Goal: Information Seeking & Learning: Compare options

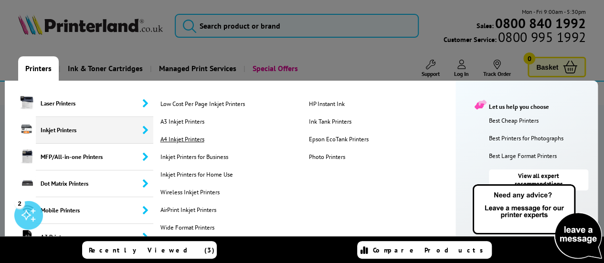
click at [184, 137] on link "A4 Inkjet Printers" at bounding box center [230, 139] width 145 height 8
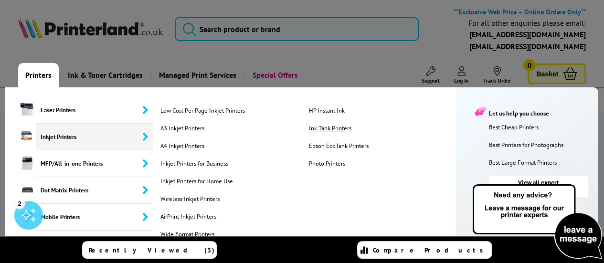
click at [331, 126] on link "Ink Tank Printers" at bounding box center [379, 128] width 145 height 8
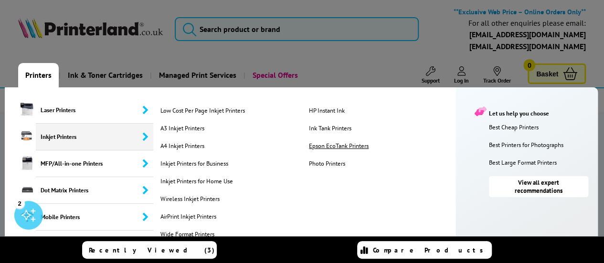
click at [335, 147] on link "Epson EcoTank Printers" at bounding box center [379, 146] width 145 height 8
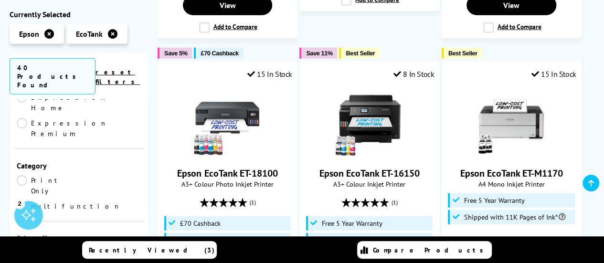
scroll to position [146, 0]
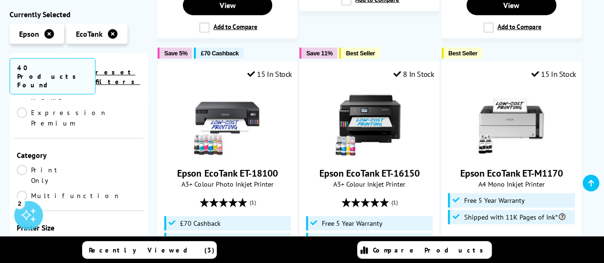
click at [84, 237] on link "A4" at bounding box center [110, 242] width 62 height 11
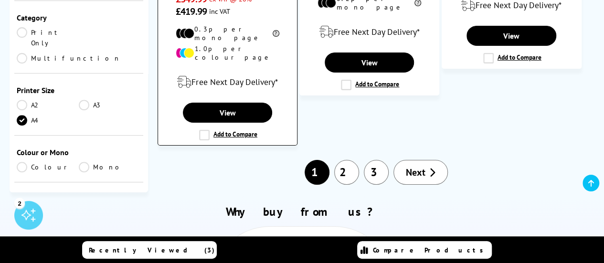
scroll to position [1677, 0]
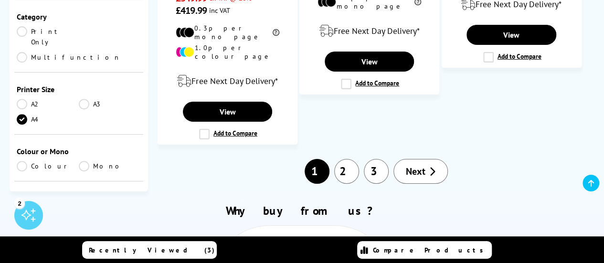
click at [342, 159] on link "2" at bounding box center [346, 171] width 25 height 25
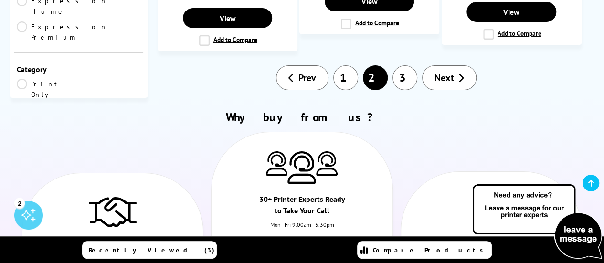
scroll to position [1712, 0]
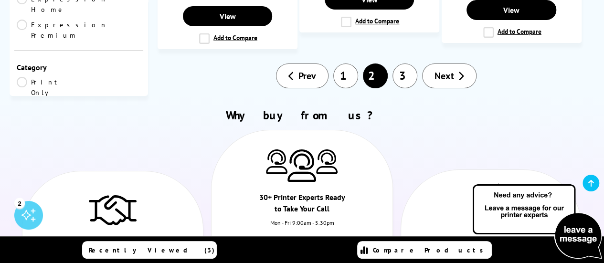
click at [401, 64] on link "3" at bounding box center [405, 76] width 25 height 25
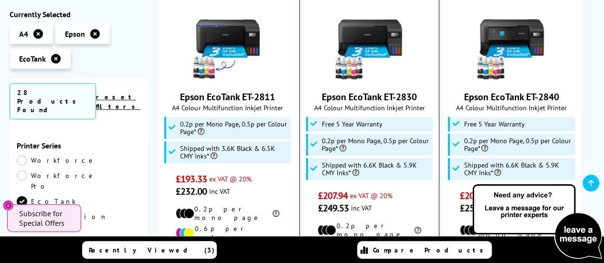
scroll to position [219, 0]
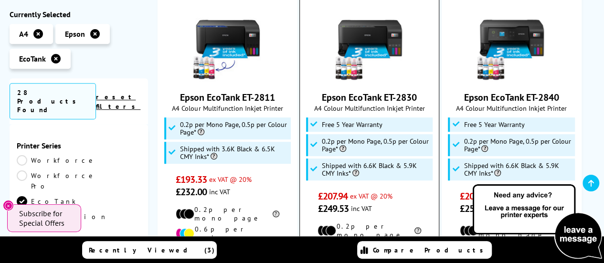
click at [373, 50] on img at bounding box center [370, 46] width 72 height 72
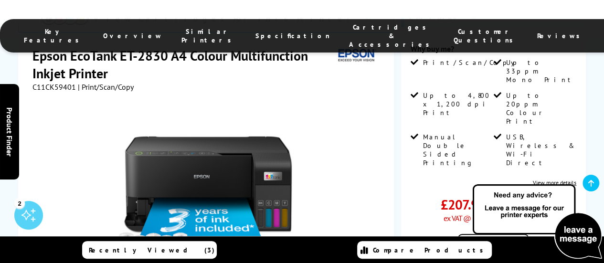
scroll to position [231, 0]
click at [590, 185] on icon at bounding box center [592, 184] width 6 height 8
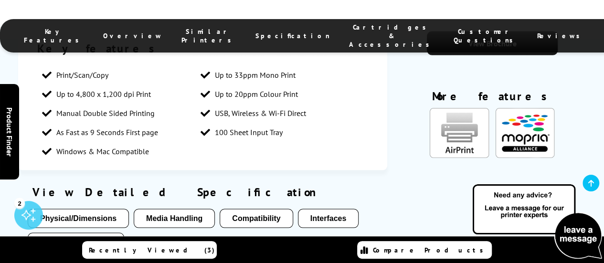
scroll to position [889, 0]
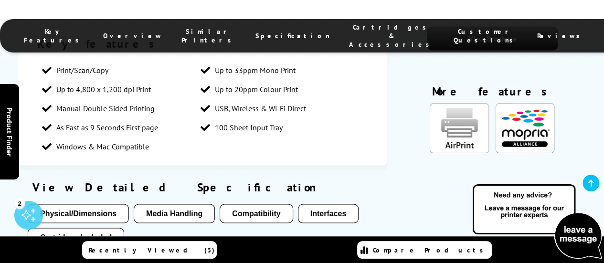
click at [196, 204] on button "Media Handling" at bounding box center [174, 213] width 81 height 19
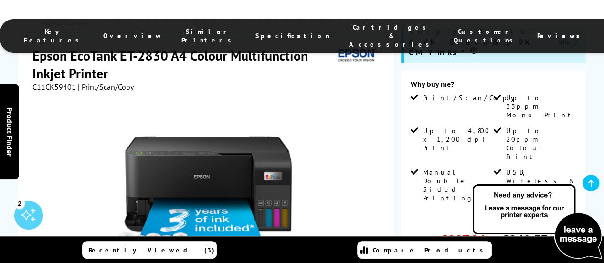
scroll to position [195, 0]
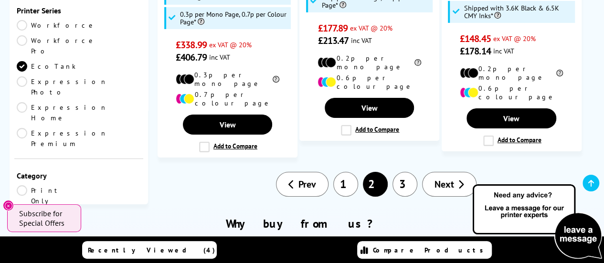
scroll to position [1673, 0]
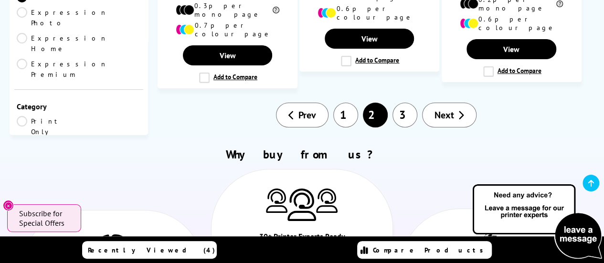
click at [349, 103] on link "1" at bounding box center [345, 115] width 25 height 25
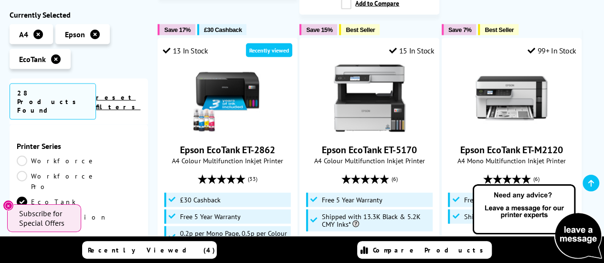
scroll to position [1003, 0]
